Goal: Information Seeking & Learning: Learn about a topic

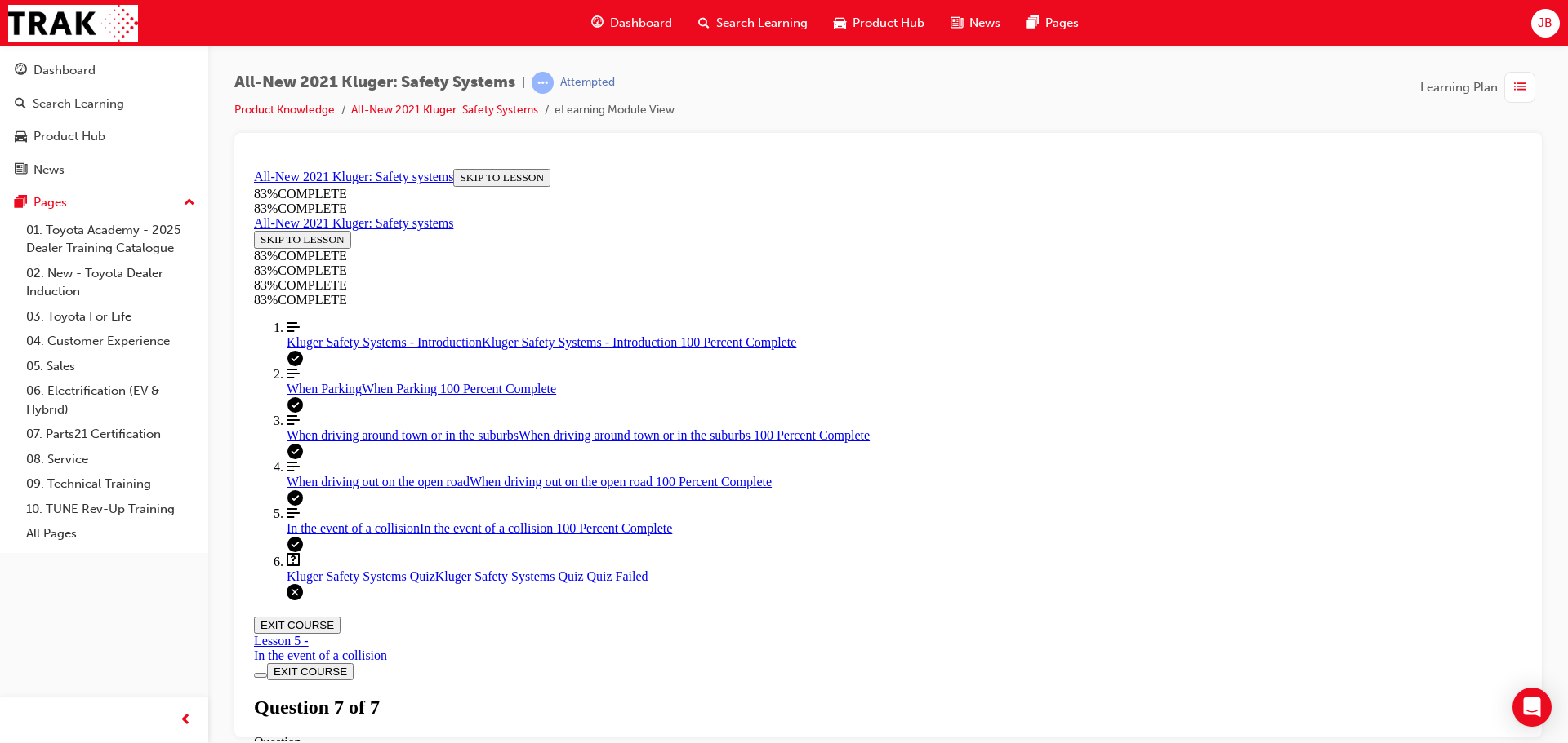
scroll to position [265, 0]
click at [615, 24] on span "Dashboard" at bounding box center [641, 23] width 62 height 18
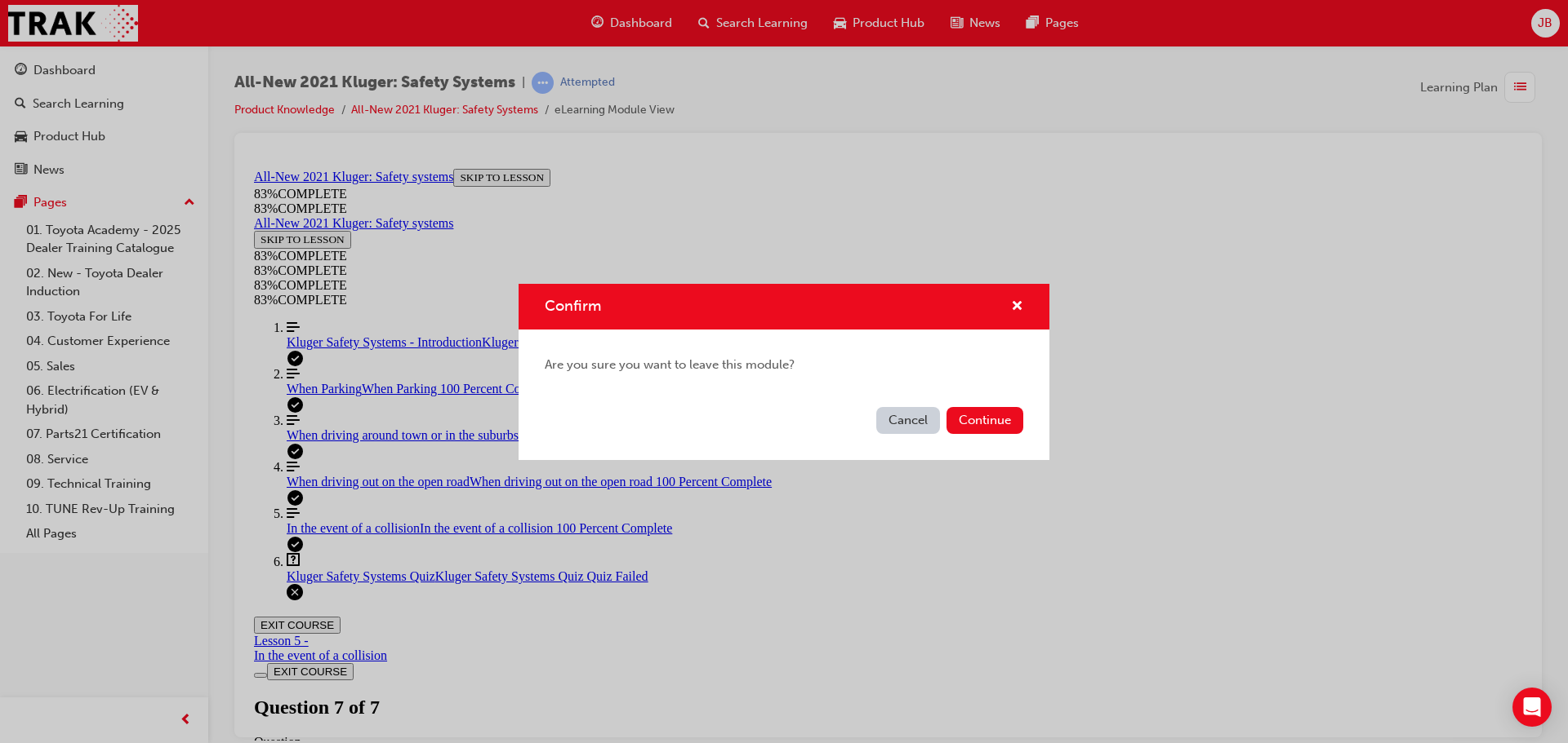
click at [34, 70] on div "Confirm Are you sure you want to leave this module? Cancel Continue" at bounding box center [784, 371] width 1568 height 743
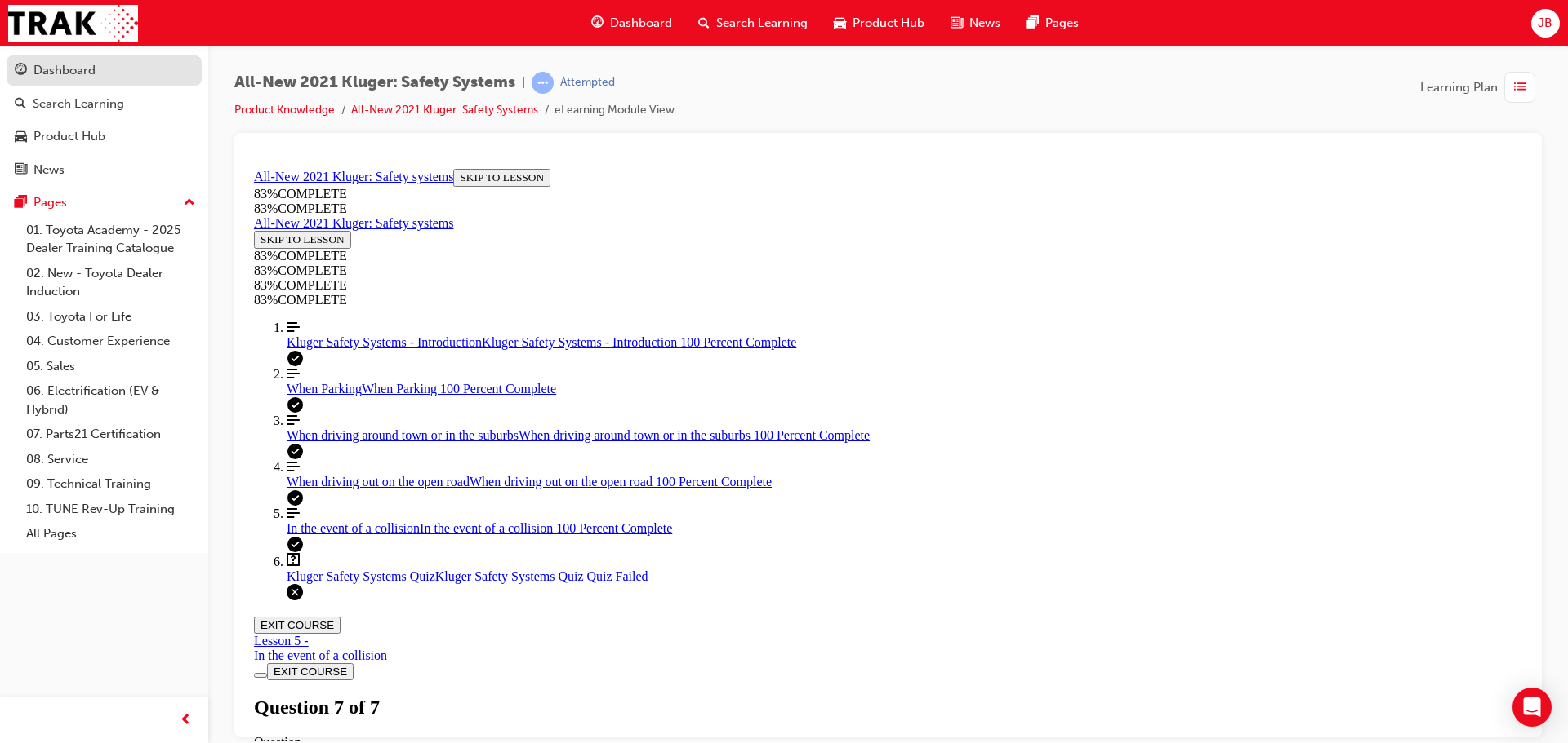
click at [146, 71] on div "Dashboard" at bounding box center [105, 70] width 179 height 20
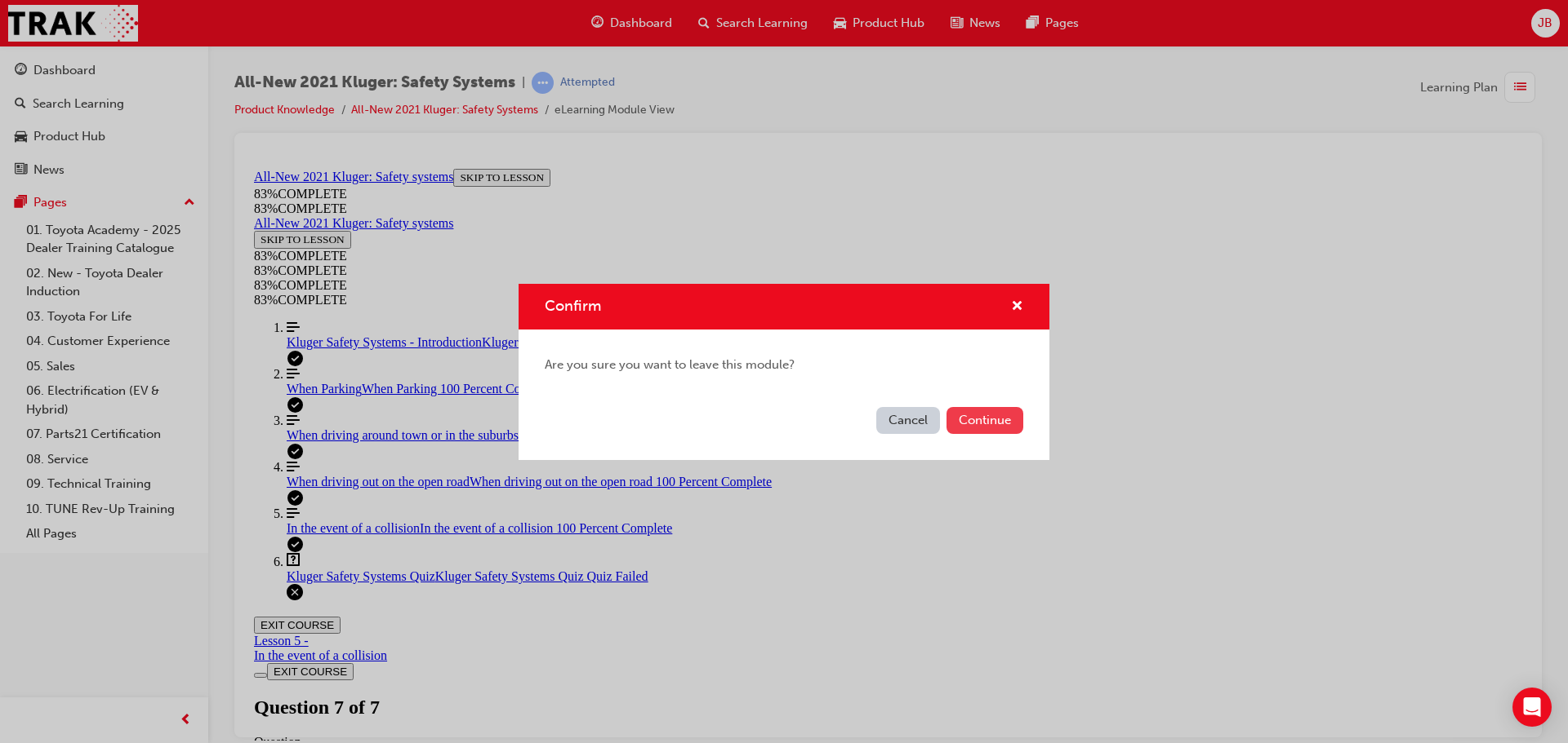
click at [983, 426] on button "Continue" at bounding box center [985, 420] width 77 height 27
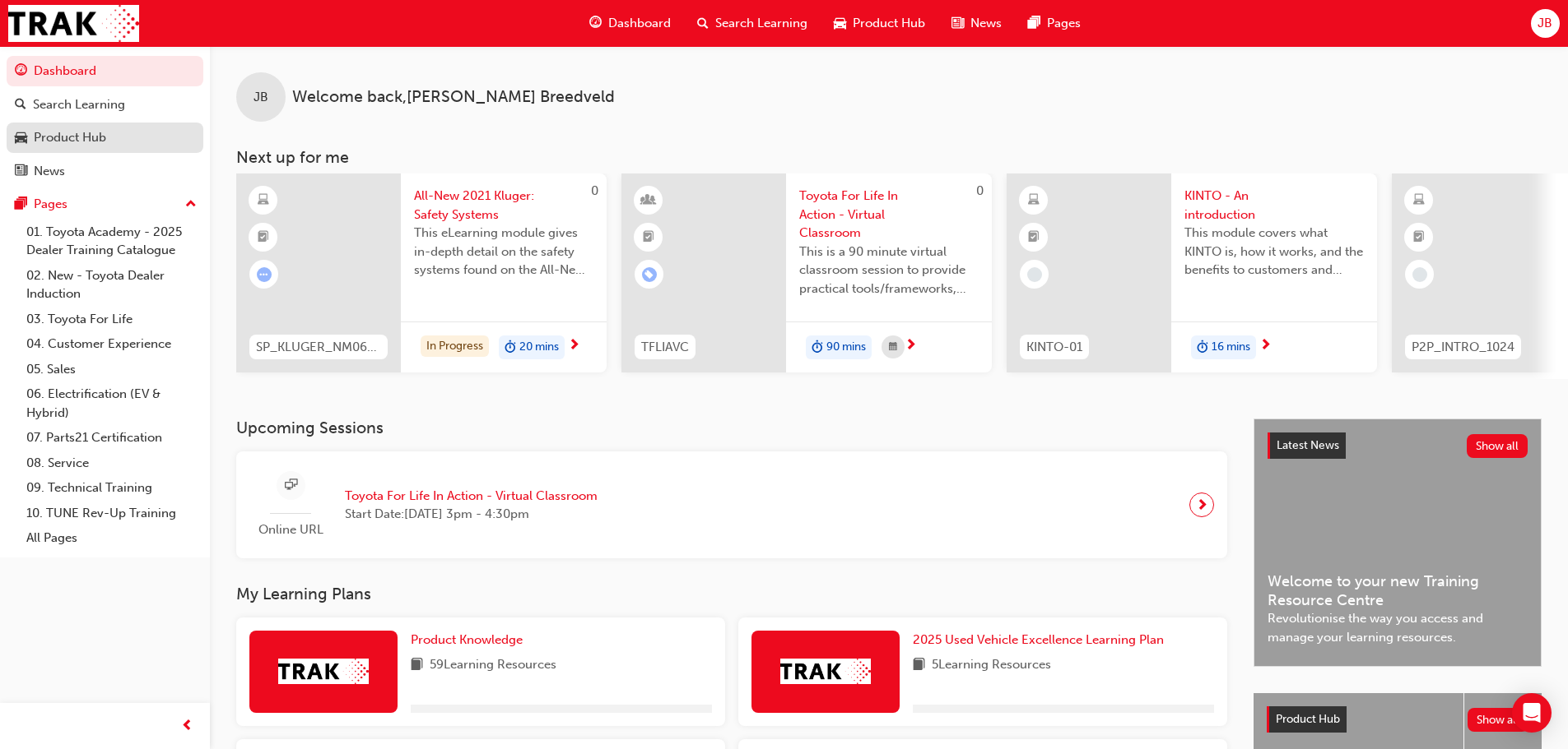
click at [54, 137] on div "Product Hub" at bounding box center [70, 137] width 72 height 19
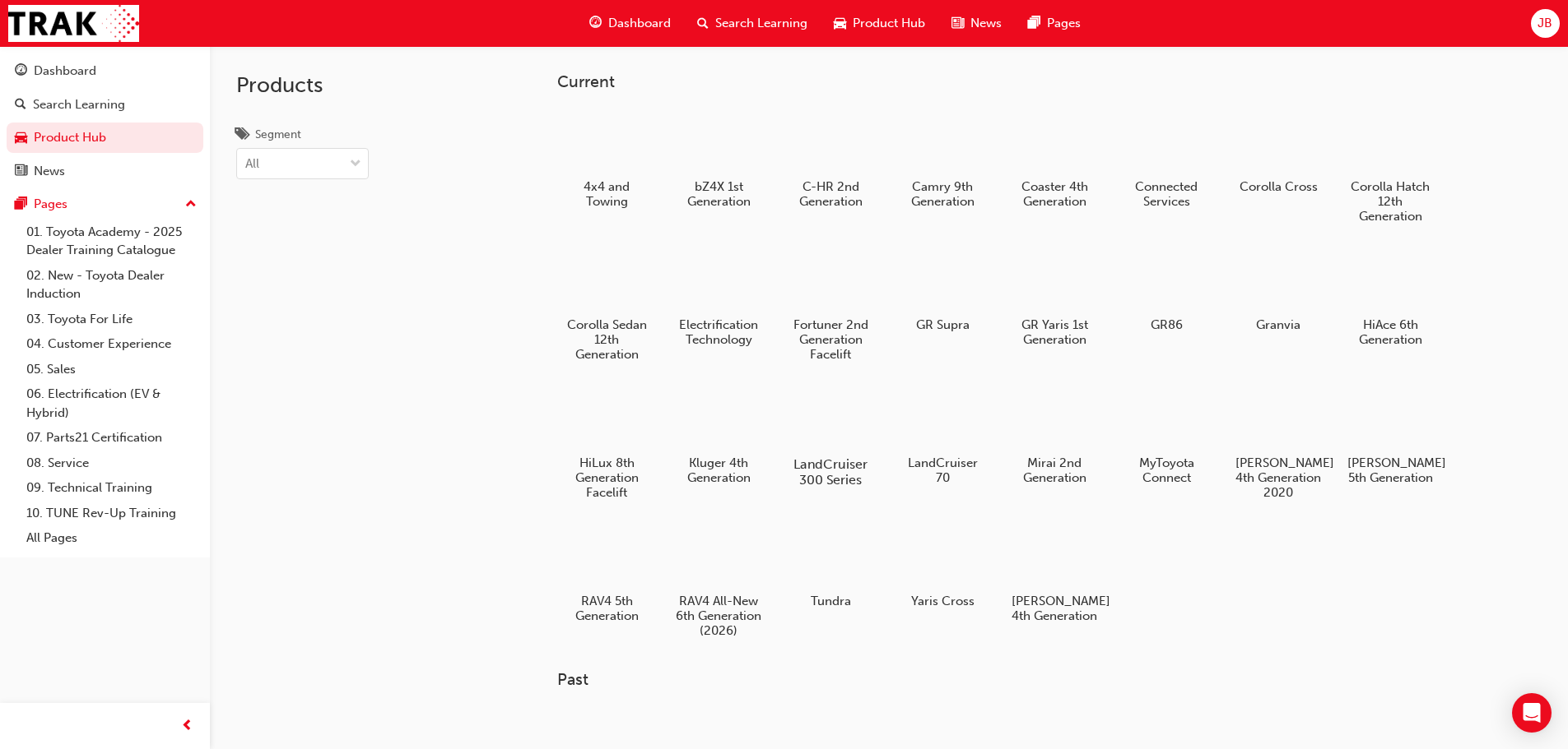
click at [855, 431] on div at bounding box center [830, 417] width 91 height 66
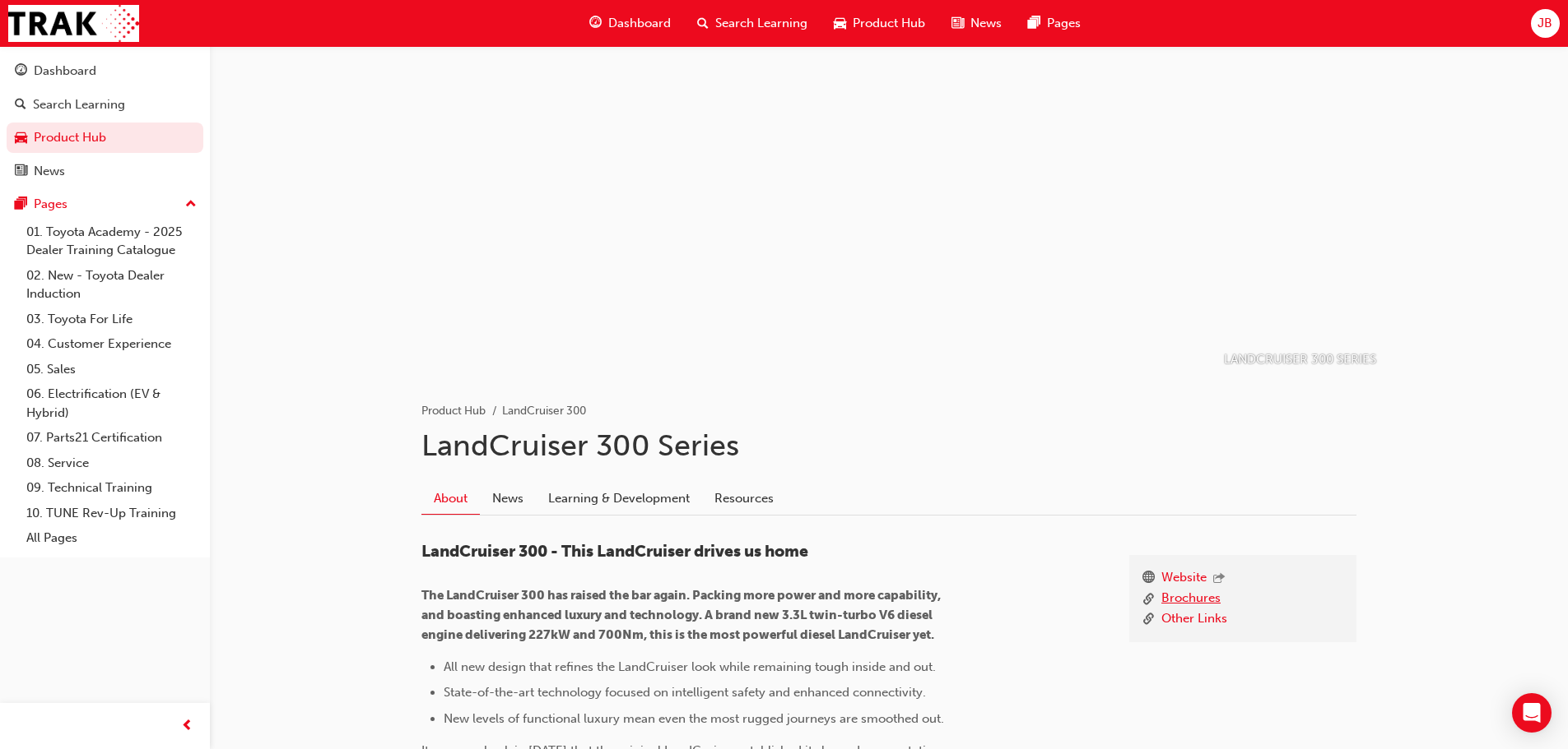
click at [1204, 602] on link "Brochures" at bounding box center [1191, 599] width 59 height 20
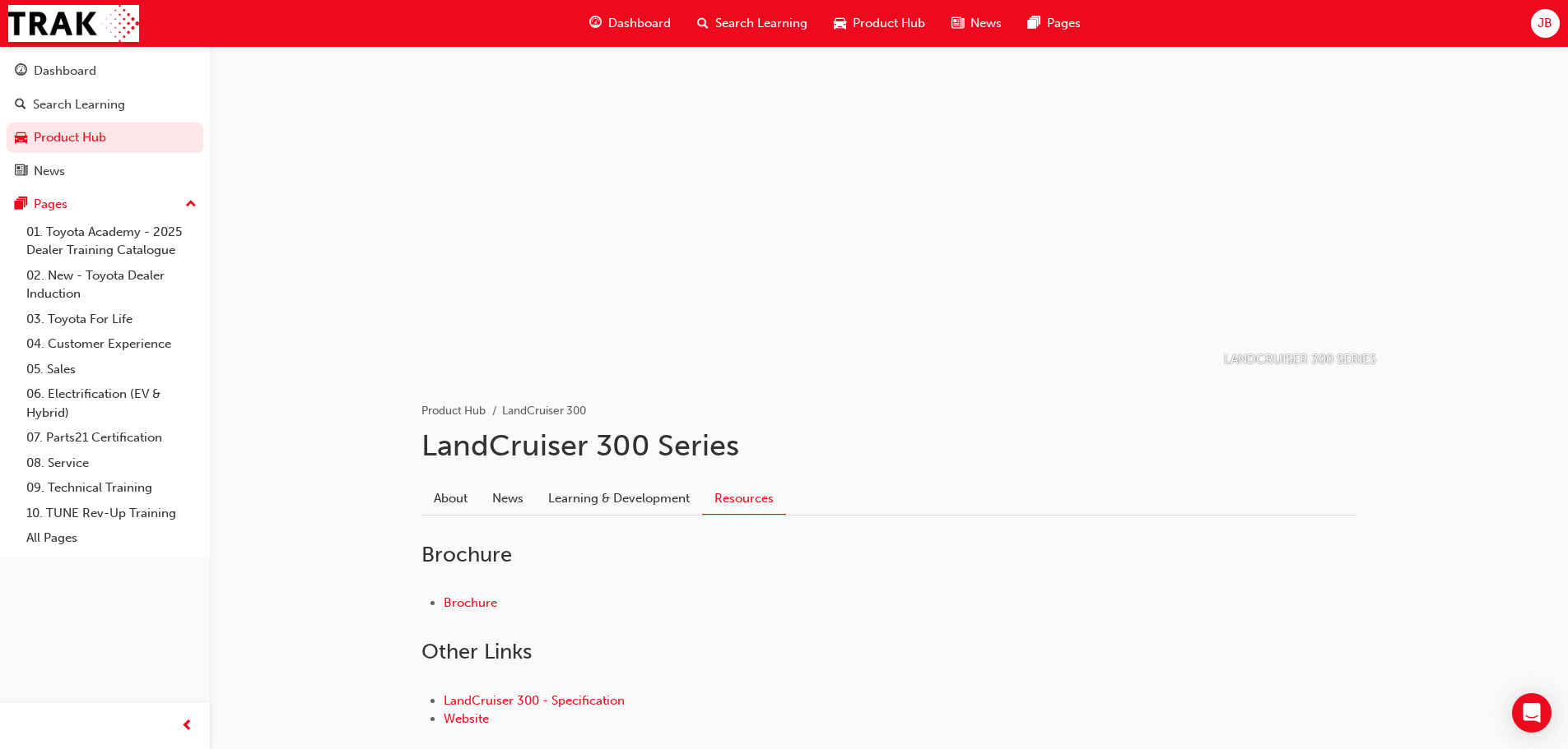
scroll to position [99, 0]
